Goal: Complete application form

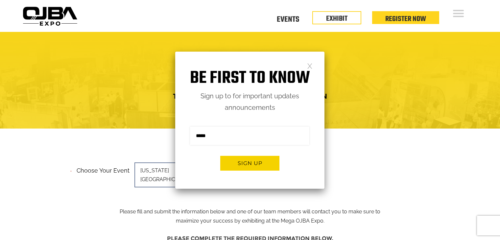
scroll to position [33, 0]
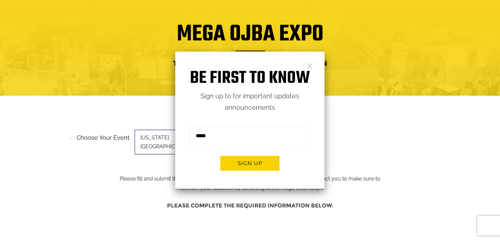
click at [219, 133] on input "email" at bounding box center [249, 136] width 119 height 18
click at [309, 66] on link at bounding box center [310, 66] width 6 height 6
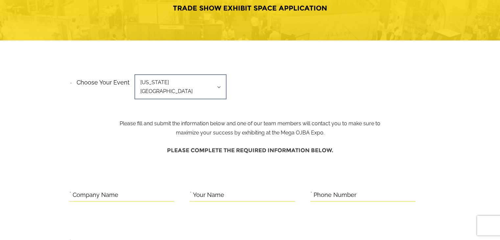
scroll to position [99, 0]
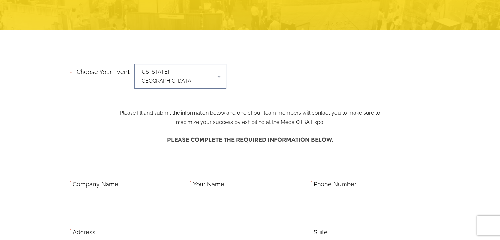
click at [178, 69] on span "[US_STATE][GEOGRAPHIC_DATA]" at bounding box center [180, 76] width 92 height 25
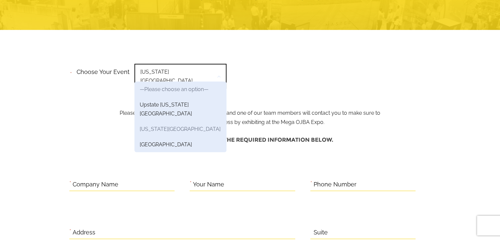
click at [176, 121] on link "[US_STATE][GEOGRAPHIC_DATA]" at bounding box center [180, 128] width 92 height 15
